Goal: Browse casually

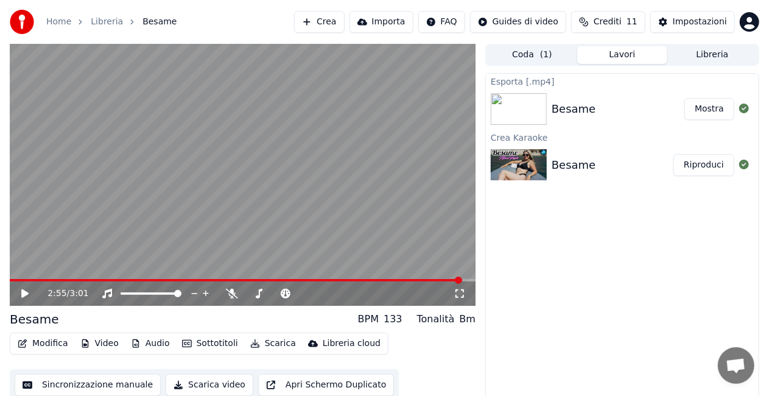
click at [710, 113] on button "Mostra" at bounding box center [710, 109] width 50 height 22
click at [706, 111] on button "Mostra" at bounding box center [710, 109] width 50 height 22
click at [703, 107] on button "Mostra" at bounding box center [710, 109] width 50 height 22
click at [715, 111] on button "Mostra" at bounding box center [710, 109] width 50 height 22
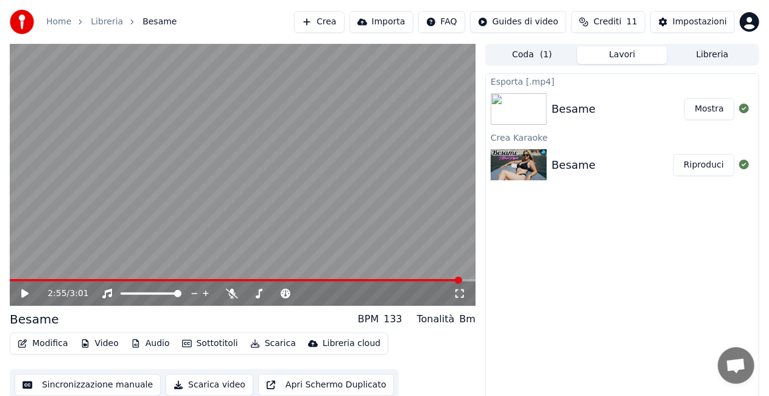
click at [715, 106] on button "Mostra" at bounding box center [710, 109] width 50 height 22
click at [710, 57] on button "Libreria" at bounding box center [712, 55] width 90 height 18
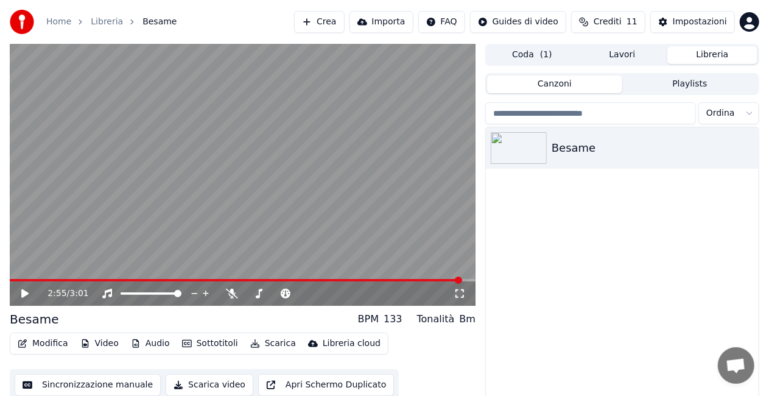
click at [710, 60] on button "Libreria" at bounding box center [712, 55] width 90 height 18
click at [587, 145] on div "Besame" at bounding box center [647, 147] width 190 height 17
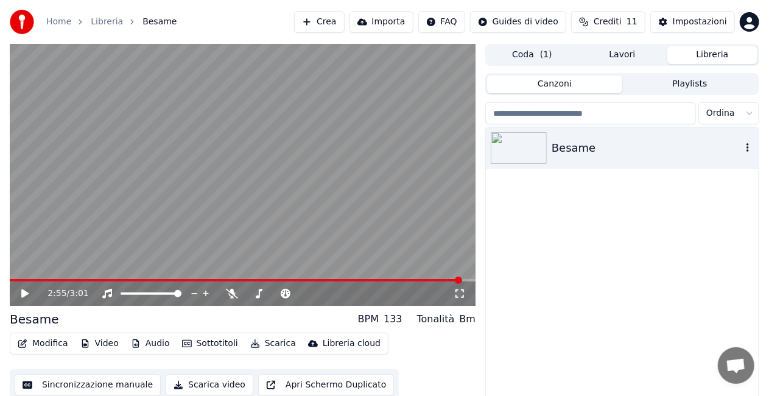
click at [587, 145] on div "Besame" at bounding box center [647, 147] width 190 height 17
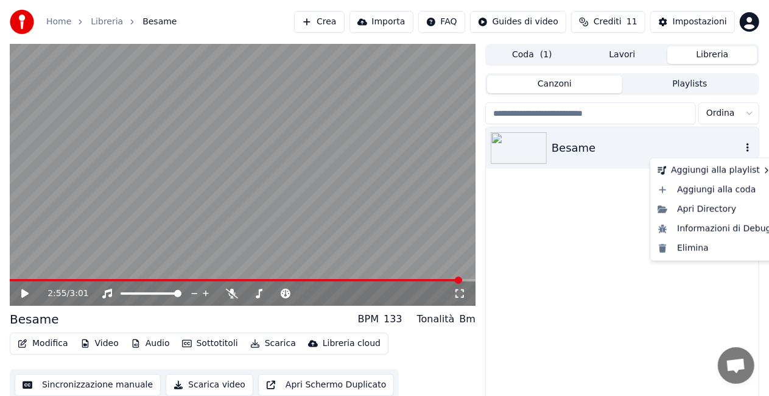
click at [750, 148] on icon "button" at bounding box center [748, 148] width 12 height 10
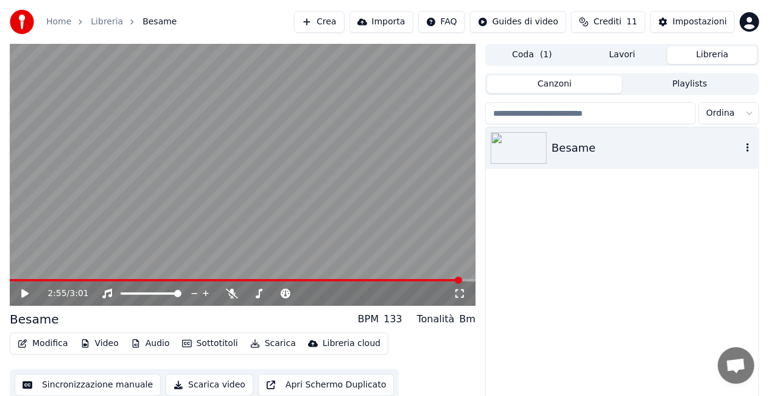
click at [530, 149] on img at bounding box center [519, 148] width 56 height 32
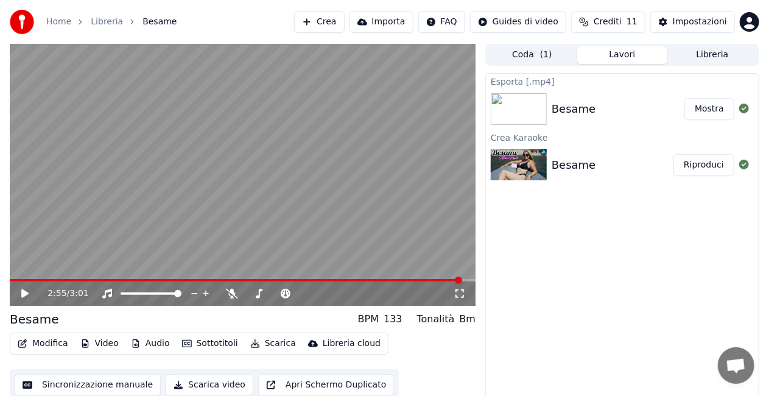
click at [624, 56] on button "Lavori" at bounding box center [622, 55] width 90 height 18
click at [700, 110] on button "Mostra" at bounding box center [710, 109] width 50 height 22
